Goal: Check status

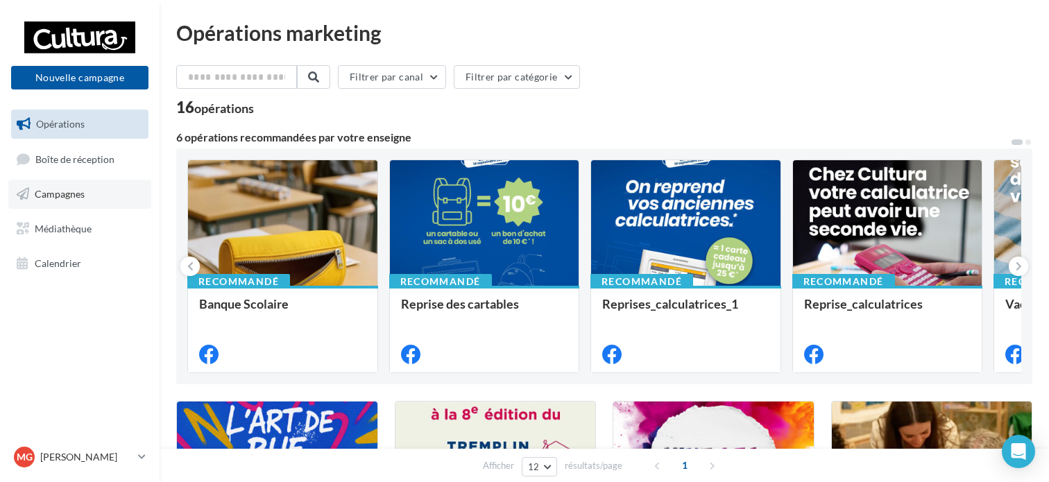
click at [105, 185] on link "Campagnes" at bounding box center [79, 194] width 143 height 29
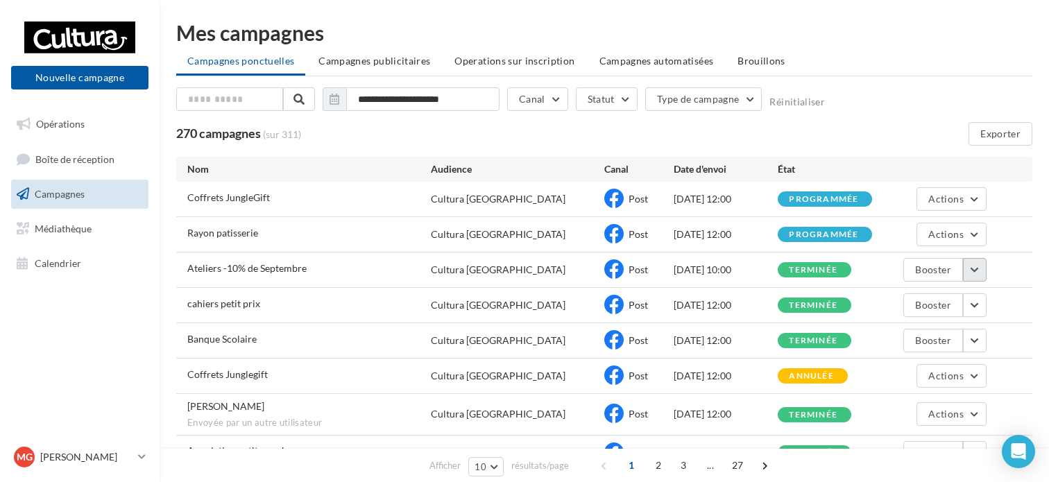
click at [973, 272] on button "button" at bounding box center [975, 270] width 24 height 24
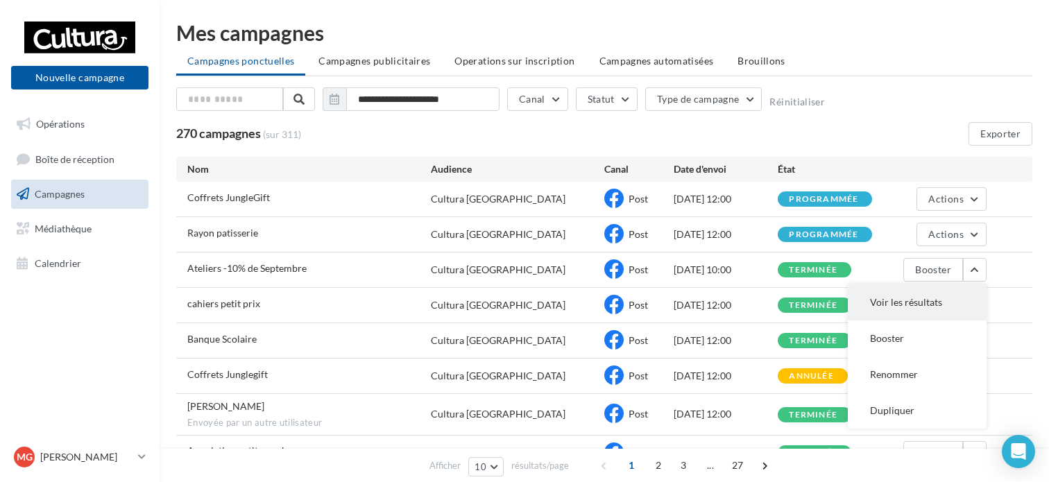
click at [959, 300] on button "Voir les résultats" at bounding box center [917, 303] width 139 height 36
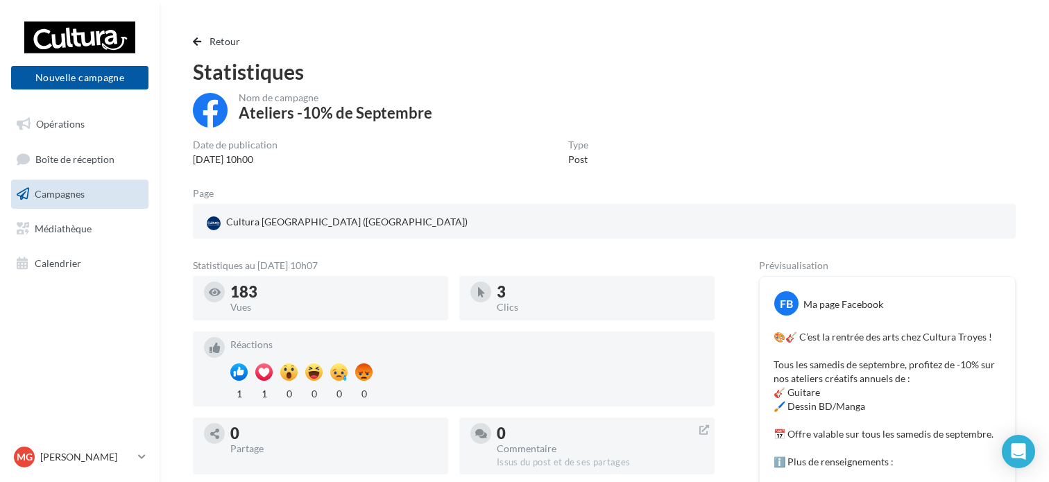
click at [96, 194] on link "Campagnes" at bounding box center [79, 194] width 143 height 29
